Goal: Find specific page/section: Find specific page/section

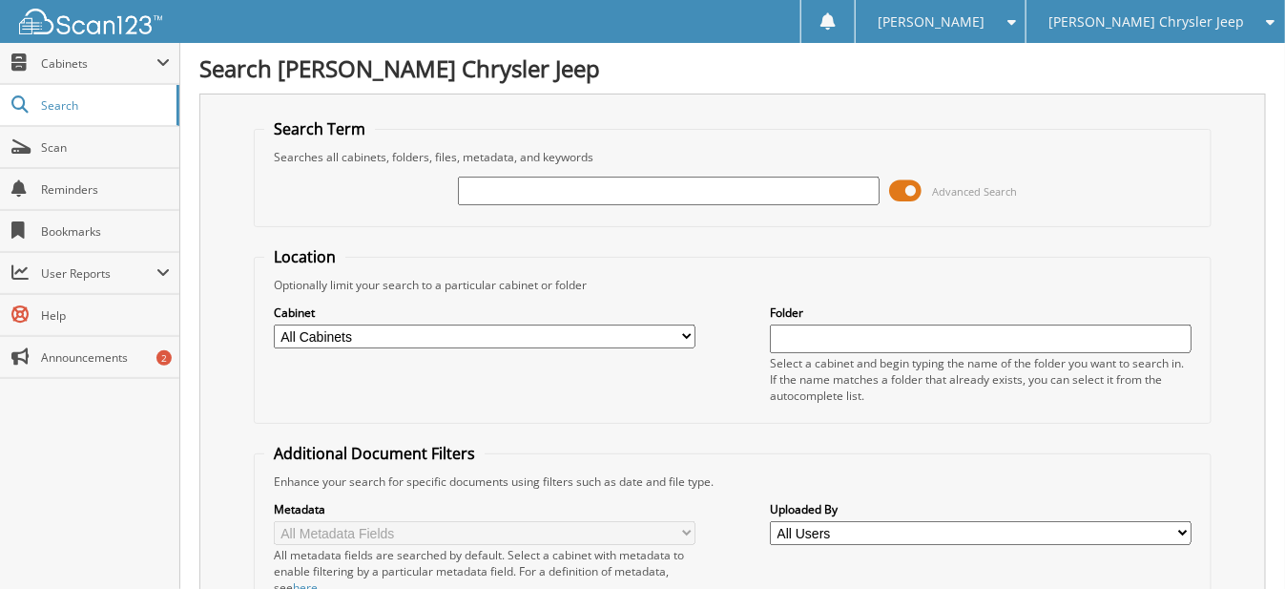
click at [553, 194] on input "text" at bounding box center [669, 190] width 422 height 29
type input "mm127129"
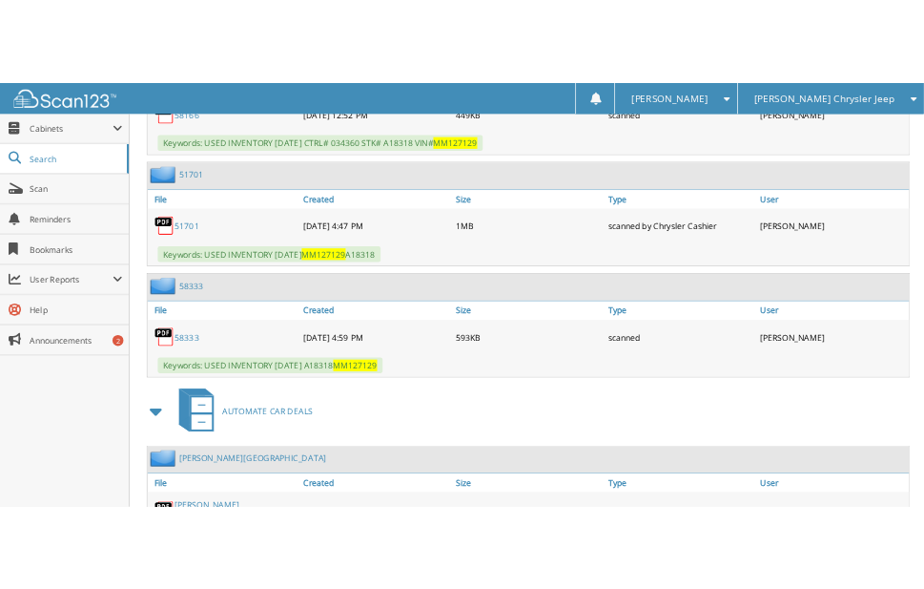
scroll to position [1135, 0]
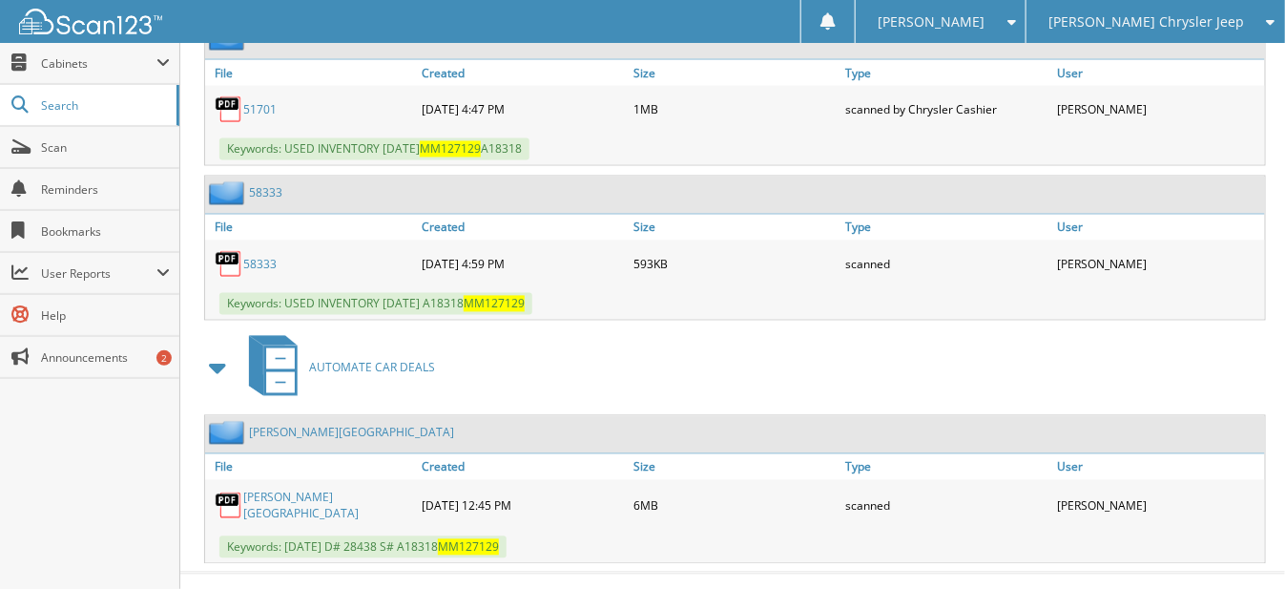
click at [286, 489] on link "[PERSON_NAME][GEOGRAPHIC_DATA]" at bounding box center [327, 505] width 169 height 32
